Goal: Transaction & Acquisition: Purchase product/service

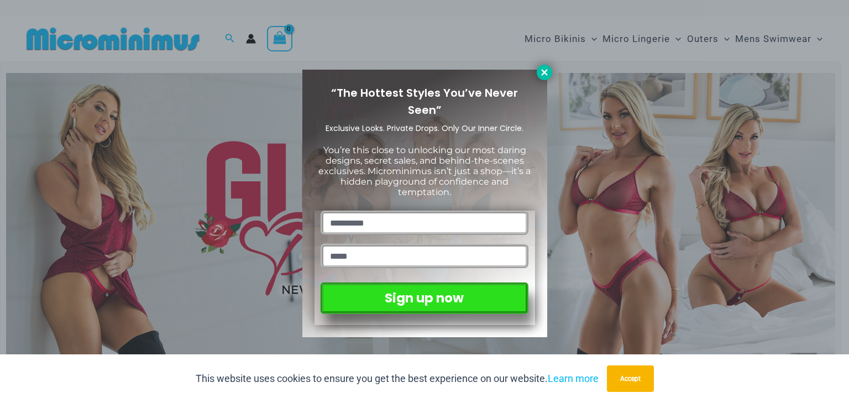
click at [545, 70] on icon at bounding box center [545, 72] width 10 height 10
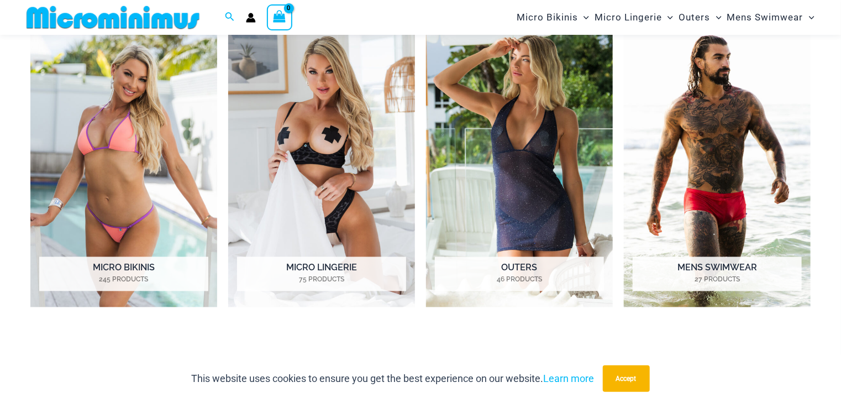
scroll to position [874, 0]
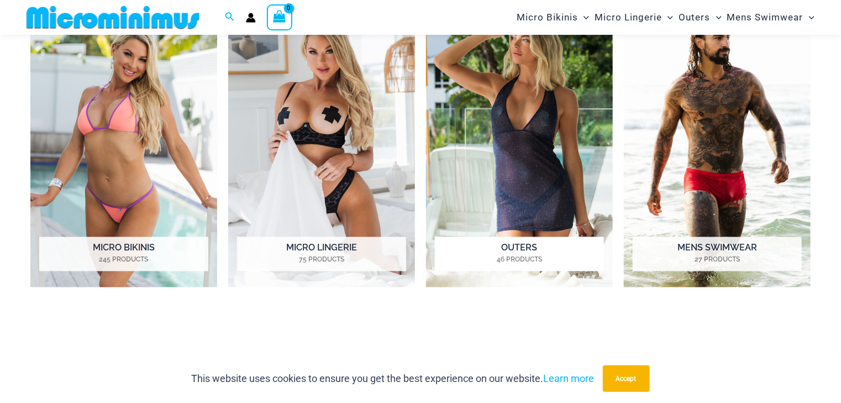
click at [456, 184] on img "Visit product category Outers" at bounding box center [519, 143] width 187 height 288
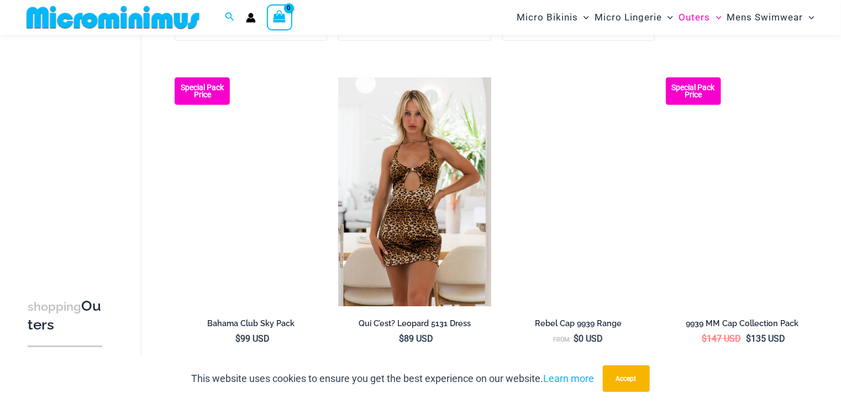
scroll to position [2466, 0]
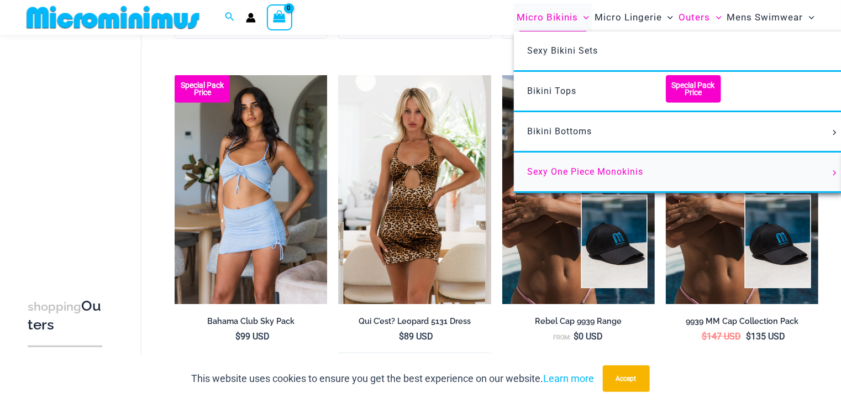
click at [527, 177] on span "Sexy One Piece Monokinis" at bounding box center [585, 171] width 116 height 11
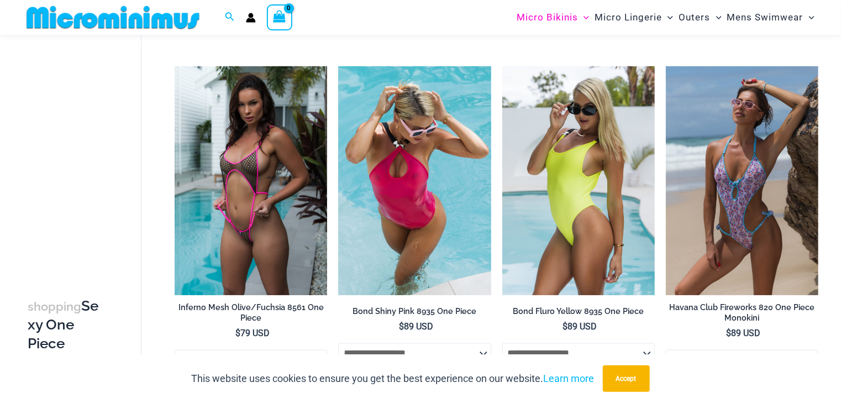
scroll to position [831, 0]
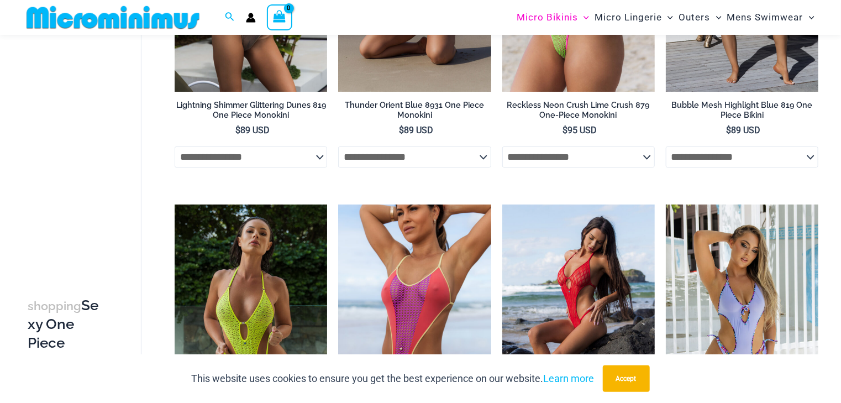
scroll to position [1981, 0]
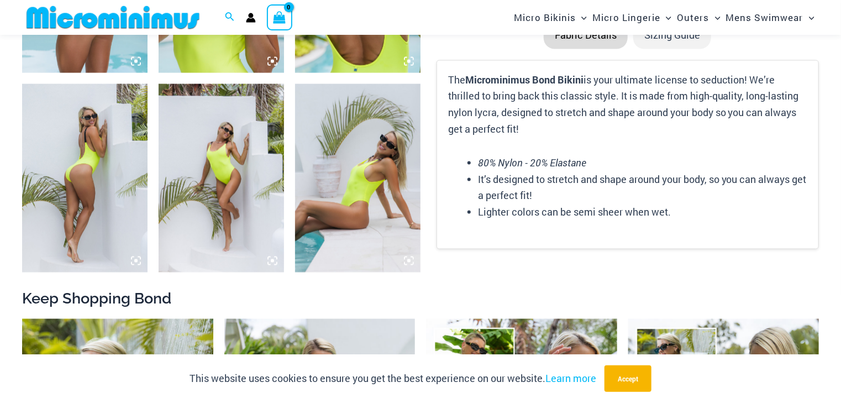
scroll to position [829, 0]
click at [327, 177] on img at bounding box center [357, 177] width 125 height 188
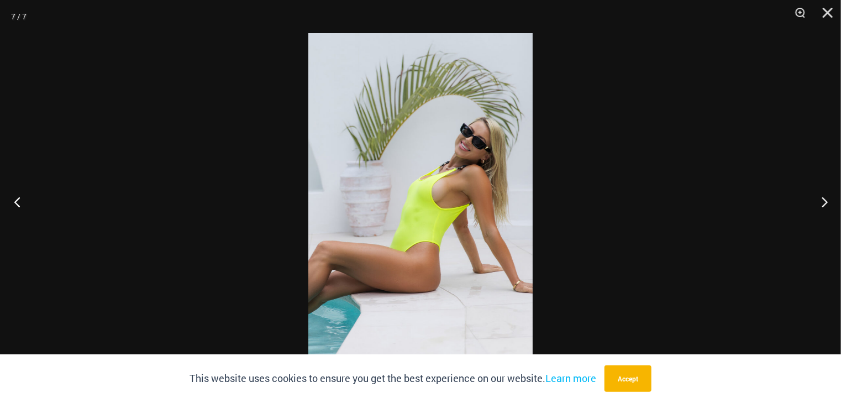
click at [12, 200] on button "Previous" at bounding box center [20, 201] width 41 height 55
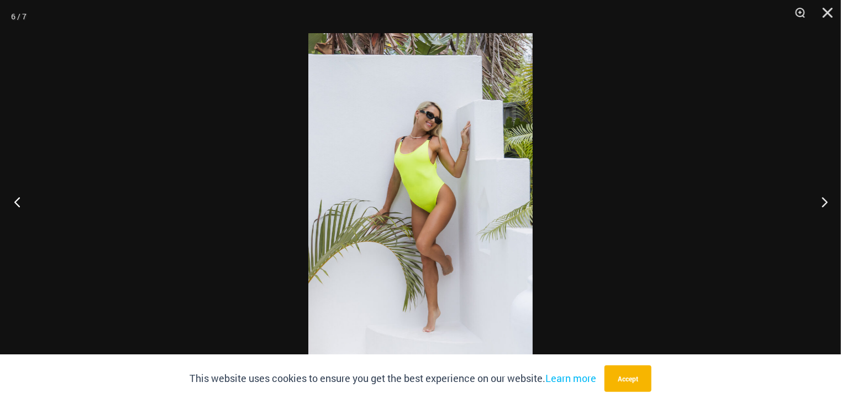
click at [12, 199] on button "Previous" at bounding box center [20, 201] width 41 height 55
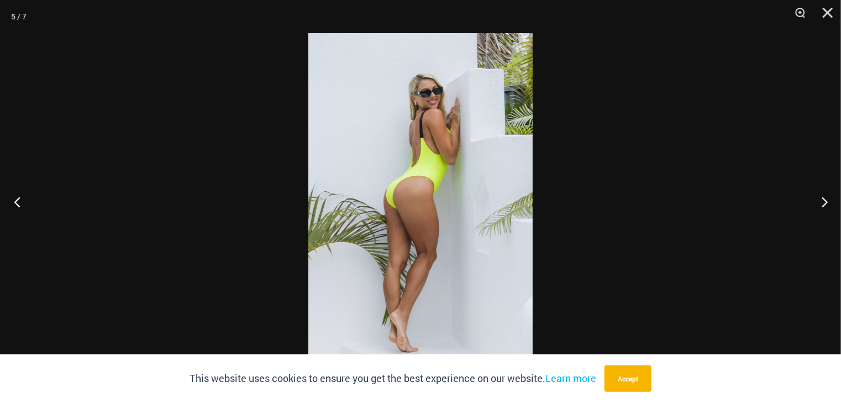
click at [12, 199] on button "Previous" at bounding box center [20, 201] width 41 height 55
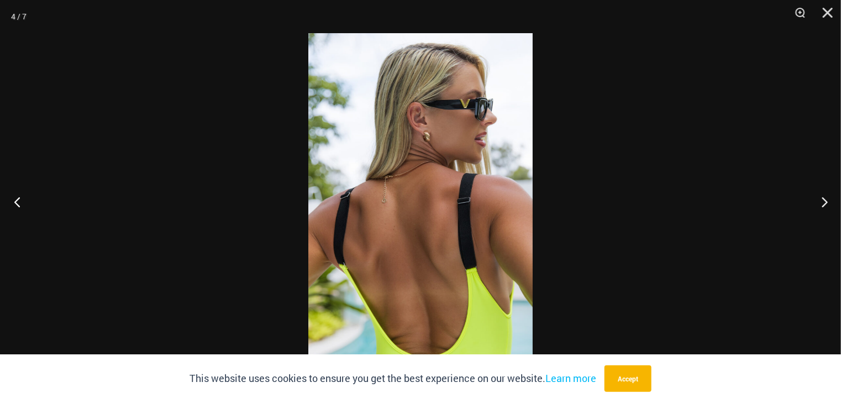
click at [12, 199] on button "Previous" at bounding box center [20, 201] width 41 height 55
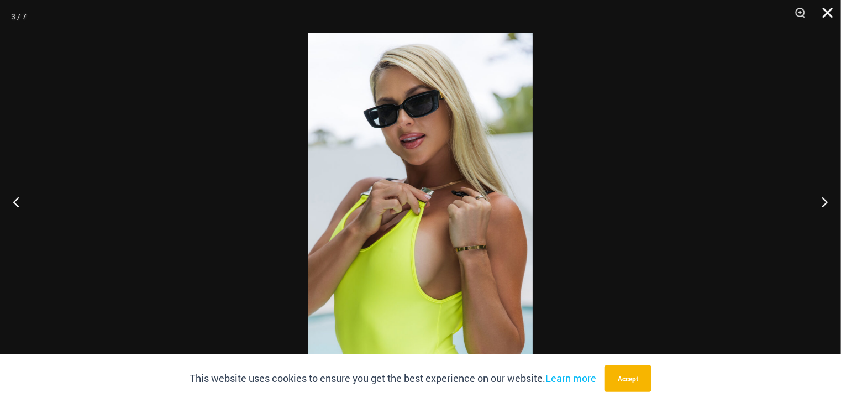
click at [829, 13] on button "Close" at bounding box center [824, 16] width 28 height 33
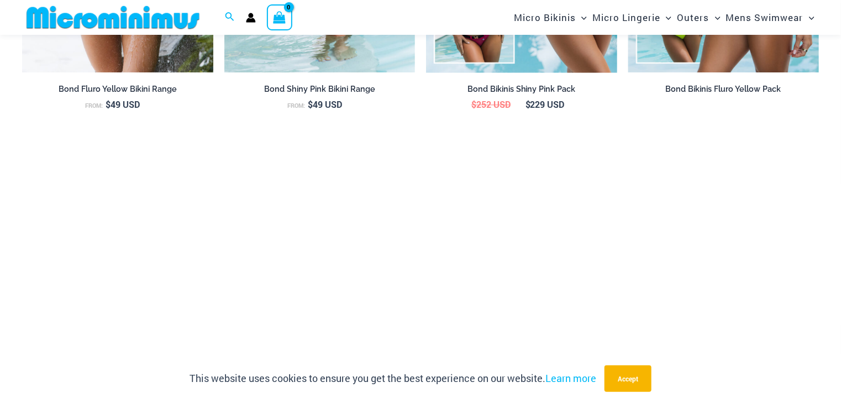
scroll to position [1448, 0]
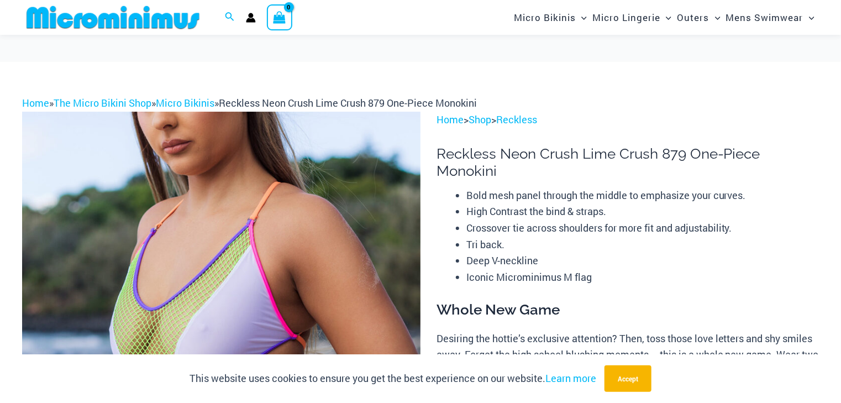
scroll to position [122, 0]
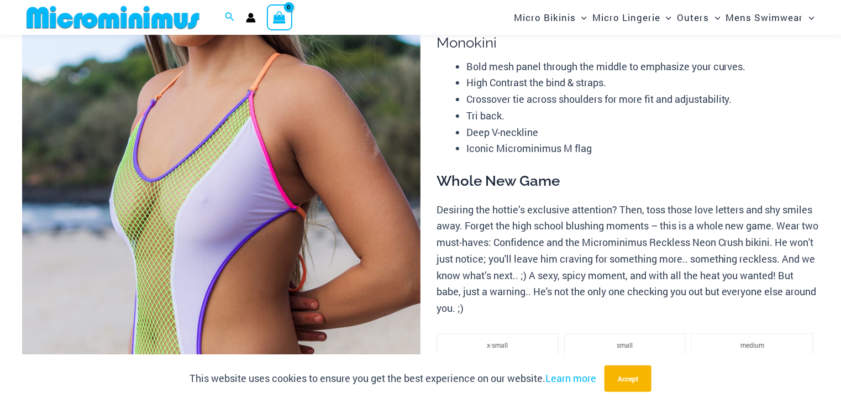
click at [270, 232] on img at bounding box center [221, 282] width 399 height 598
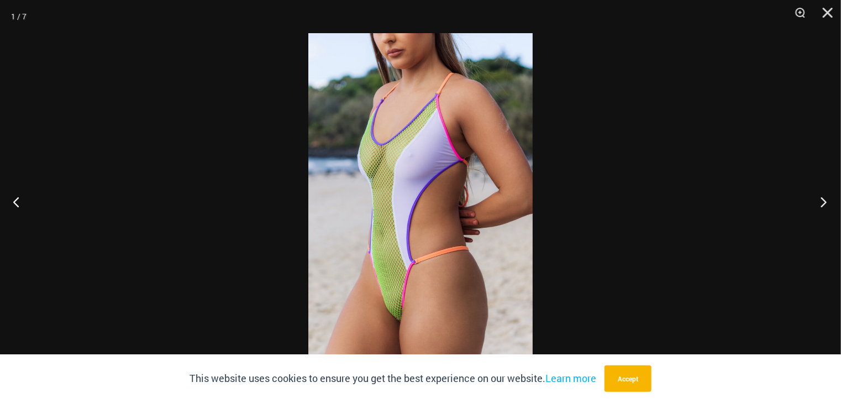
click at [830, 197] on button "Next" at bounding box center [820, 201] width 41 height 55
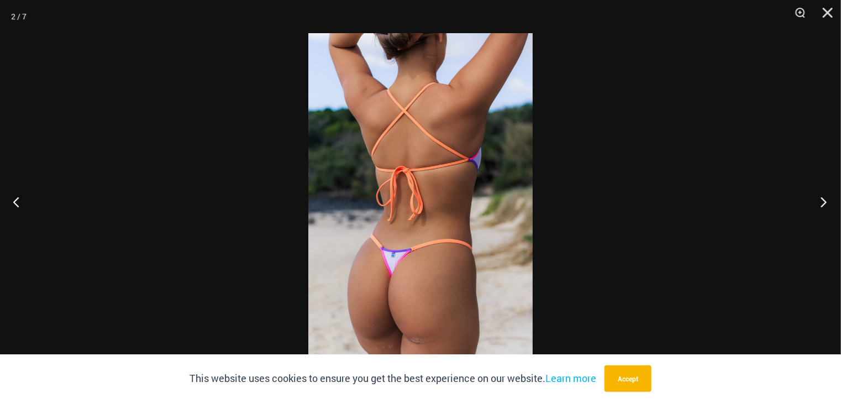
click at [830, 197] on button "Next" at bounding box center [820, 201] width 41 height 55
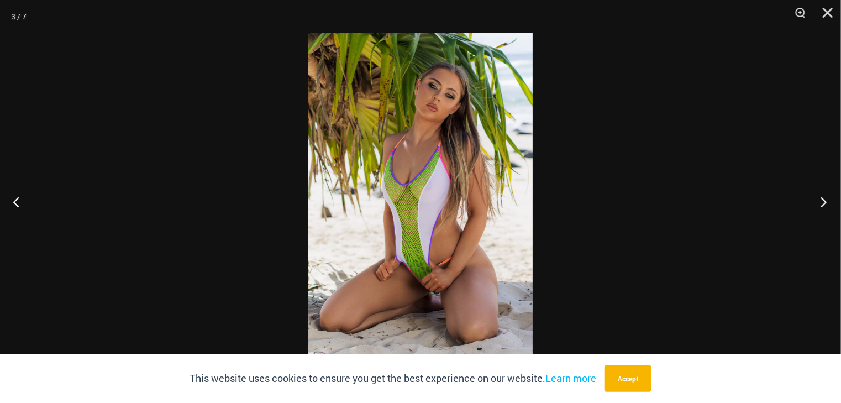
click at [830, 197] on button "Next" at bounding box center [820, 201] width 41 height 55
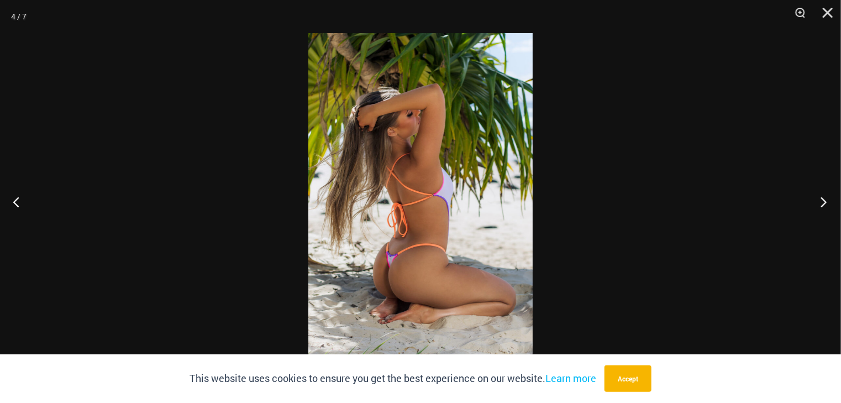
click at [830, 197] on button "Next" at bounding box center [820, 201] width 41 height 55
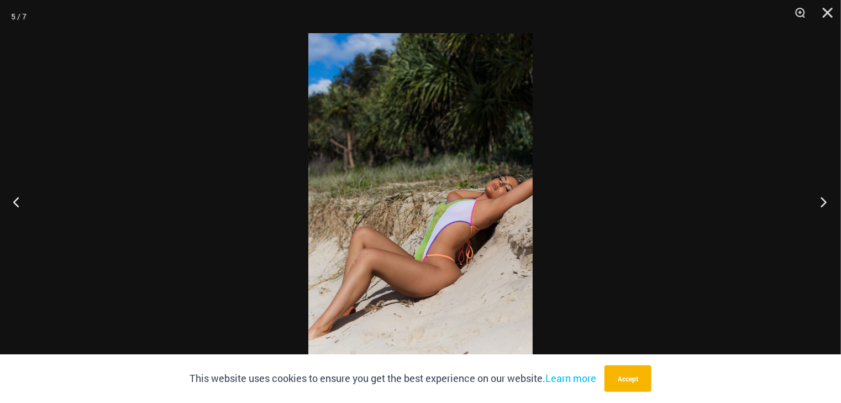
click at [830, 197] on button "Next" at bounding box center [820, 201] width 41 height 55
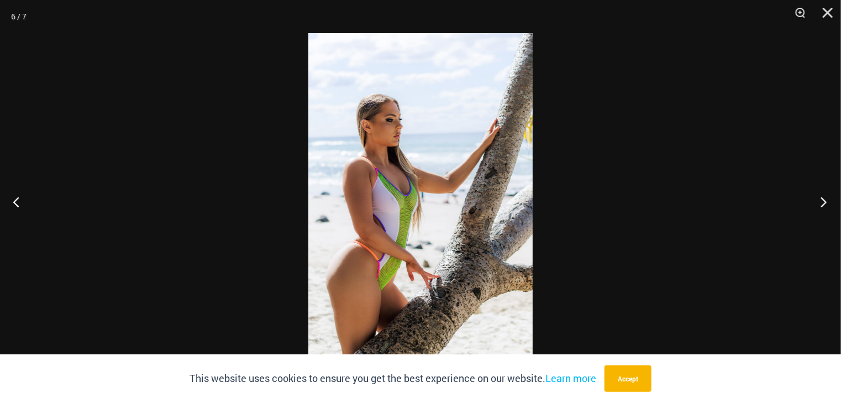
click at [830, 197] on button "Next" at bounding box center [820, 201] width 41 height 55
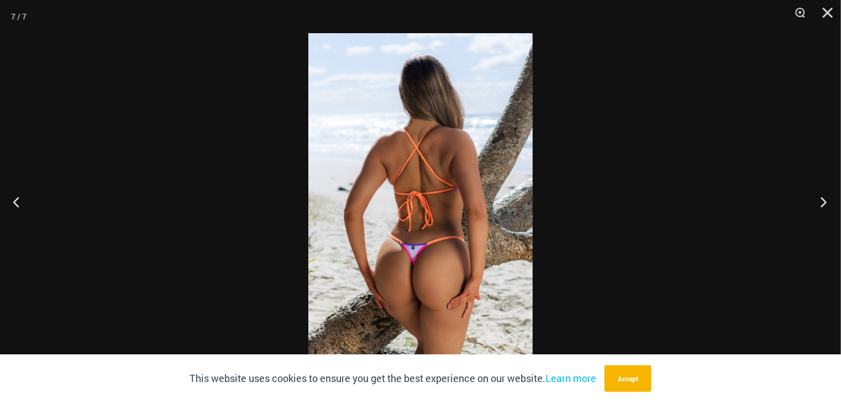
click at [830, 197] on button "Next" at bounding box center [820, 201] width 41 height 55
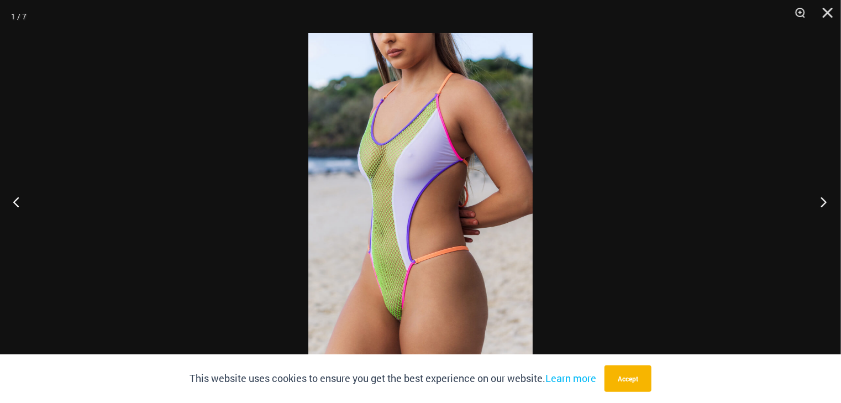
click at [826, 201] on button "Next" at bounding box center [820, 201] width 41 height 55
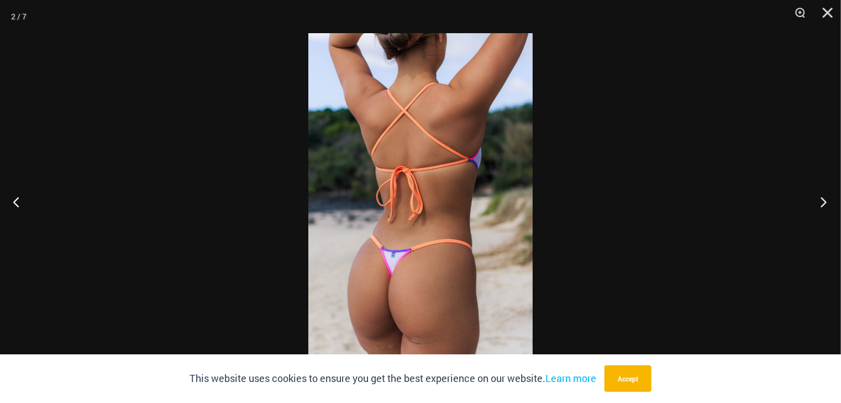
click at [826, 201] on button "Next" at bounding box center [820, 201] width 41 height 55
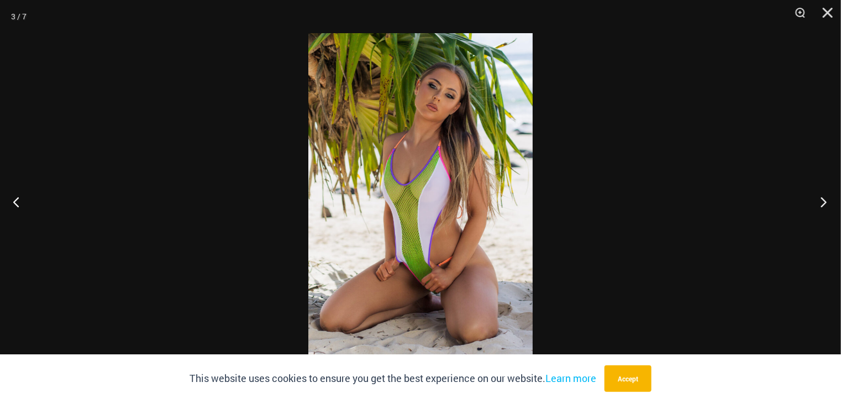
click at [826, 201] on button "Next" at bounding box center [820, 201] width 41 height 55
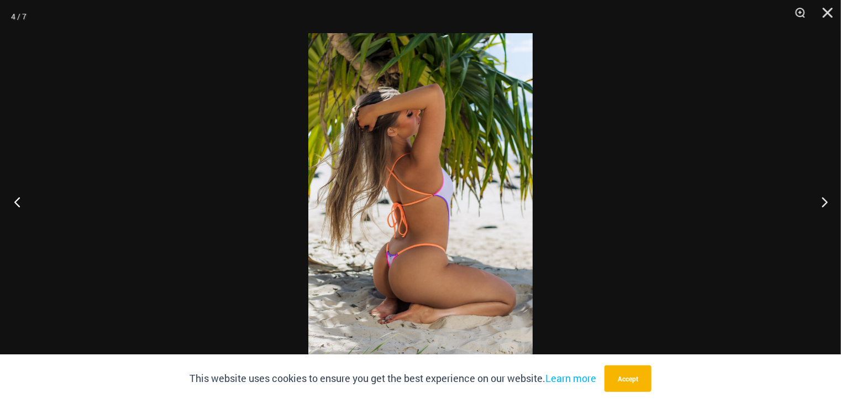
click at [8, 199] on button "Previous" at bounding box center [20, 201] width 41 height 55
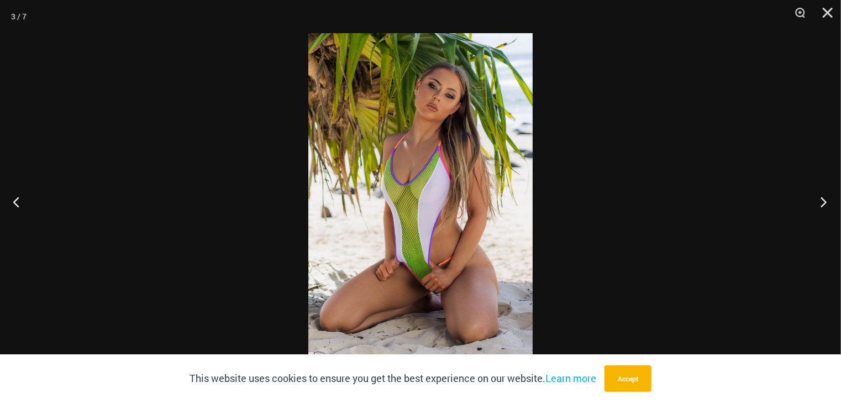
click at [819, 200] on button "Next" at bounding box center [820, 201] width 41 height 55
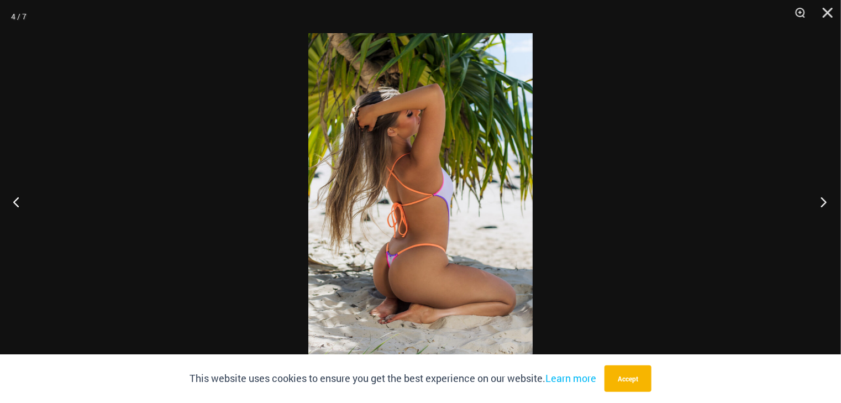
click at [820, 200] on button "Next" at bounding box center [820, 201] width 41 height 55
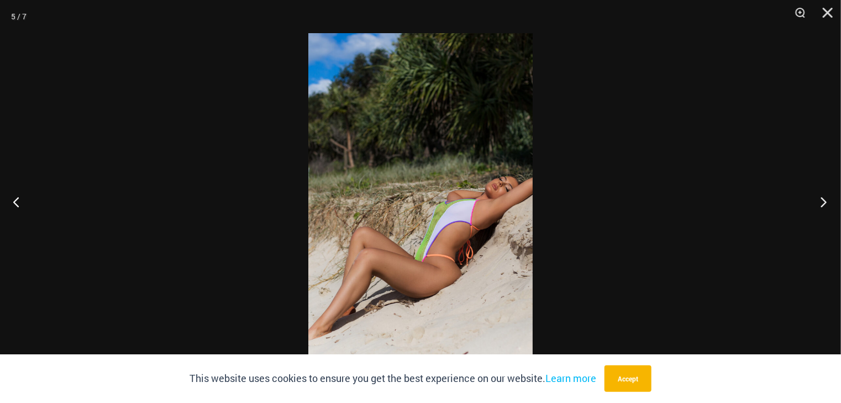
click at [820, 200] on button "Next" at bounding box center [820, 201] width 41 height 55
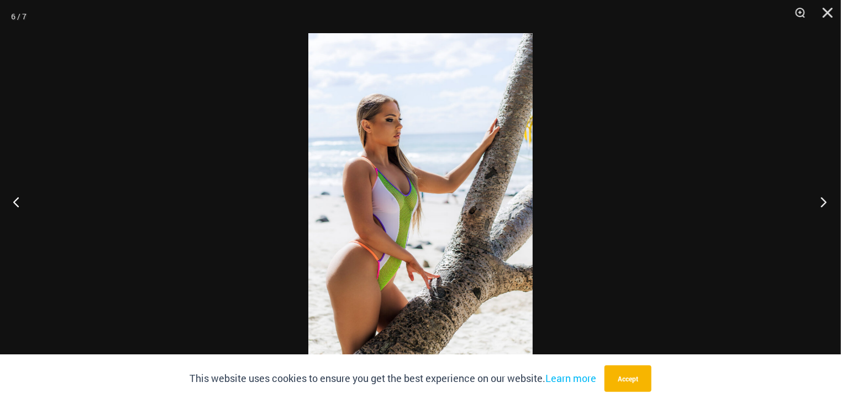
click at [820, 200] on button "Next" at bounding box center [820, 201] width 41 height 55
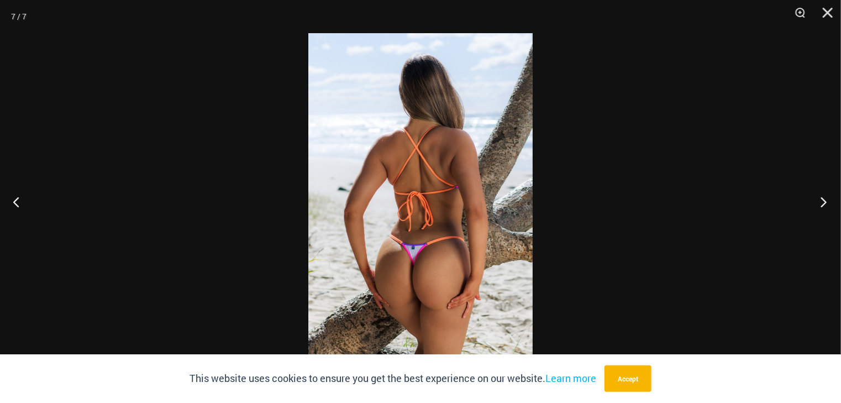
click at [820, 200] on button "Next" at bounding box center [820, 201] width 41 height 55
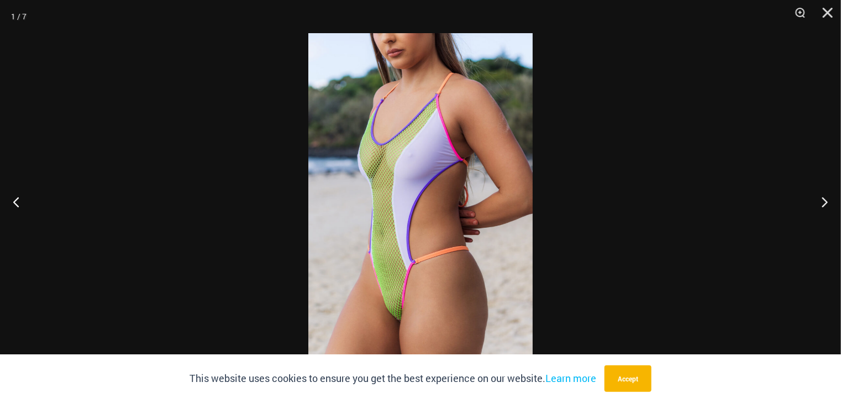
click at [411, 323] on img at bounding box center [420, 201] width 224 height 337
